Goal: Task Accomplishment & Management: Manage account settings

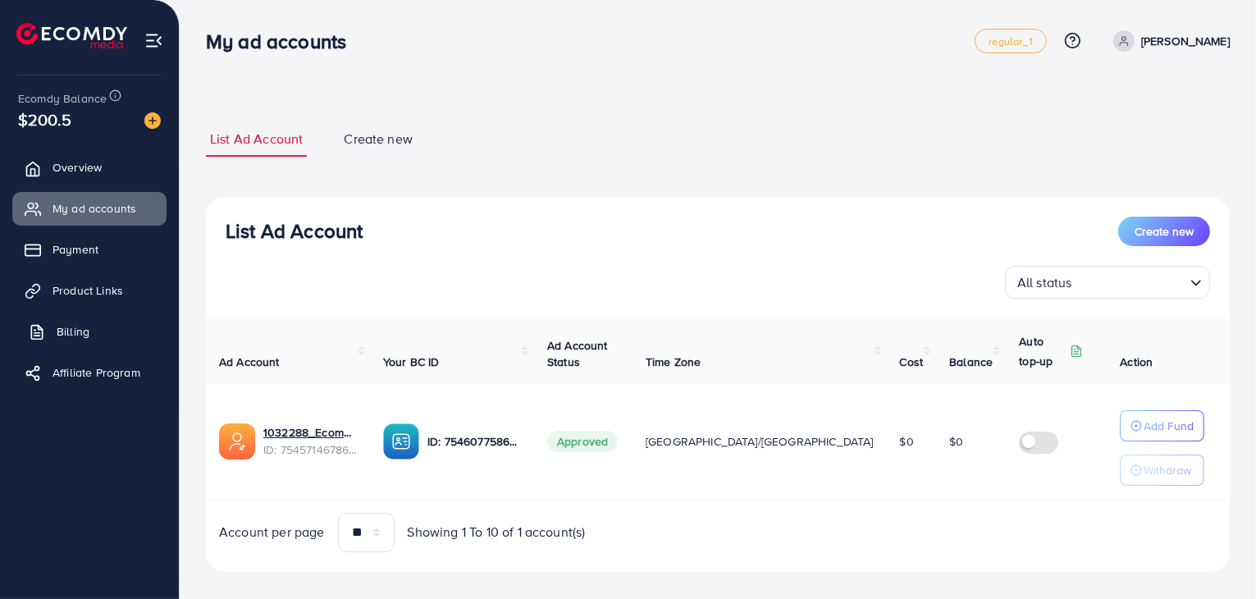
click at [75, 328] on span "Billing" at bounding box center [73, 331] width 33 height 16
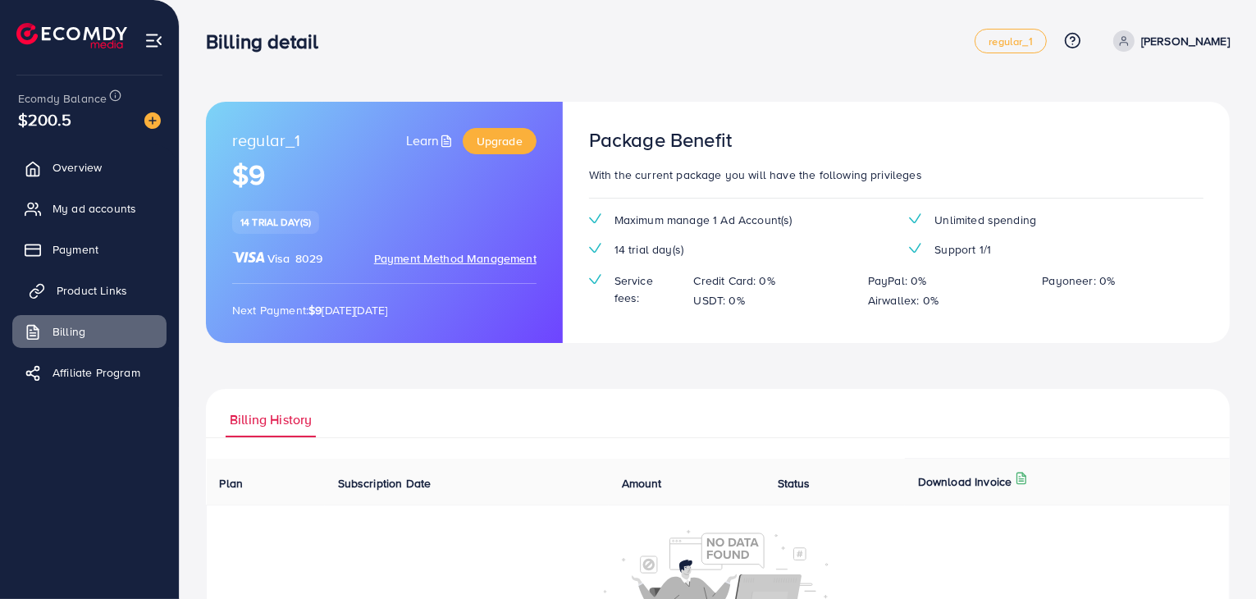
click at [78, 289] on span "Product Links" at bounding box center [92, 290] width 71 height 16
